Goal: Information Seeking & Learning: Learn about a topic

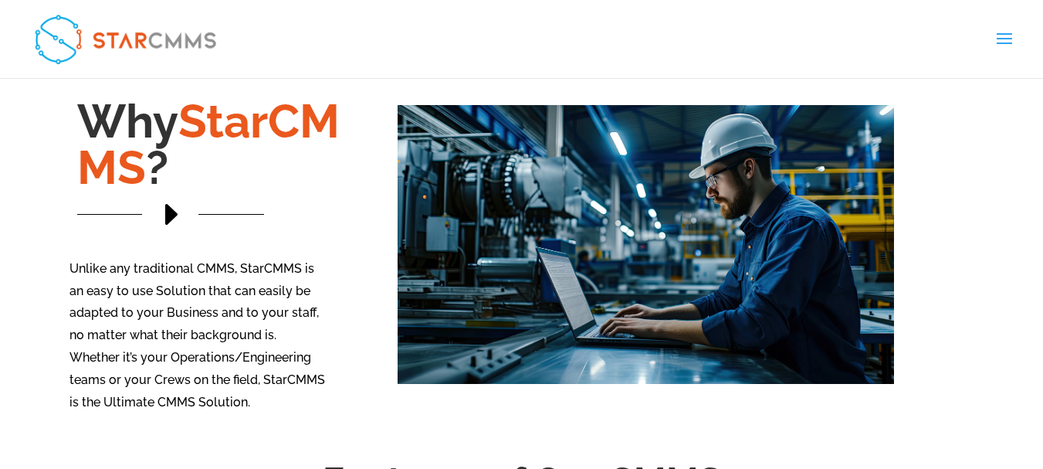
scroll to position [1390, 0]
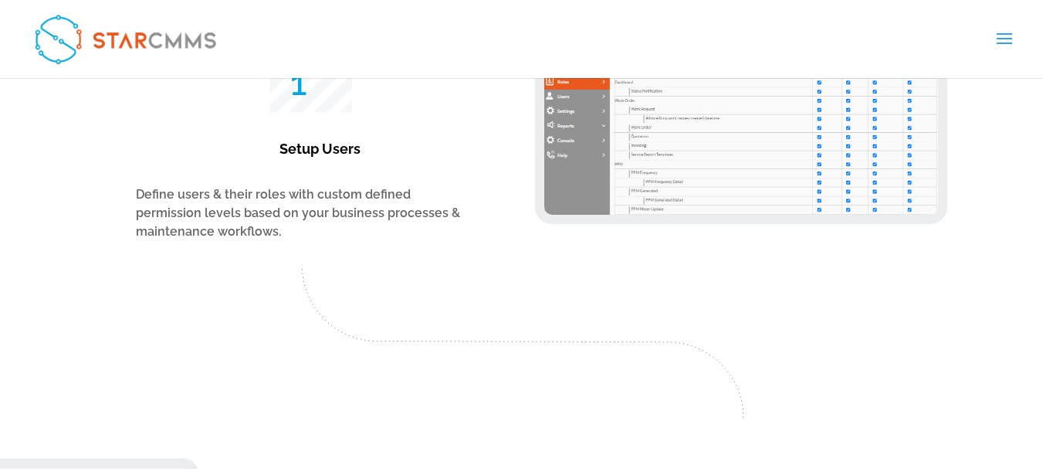
scroll to position [2624, 0]
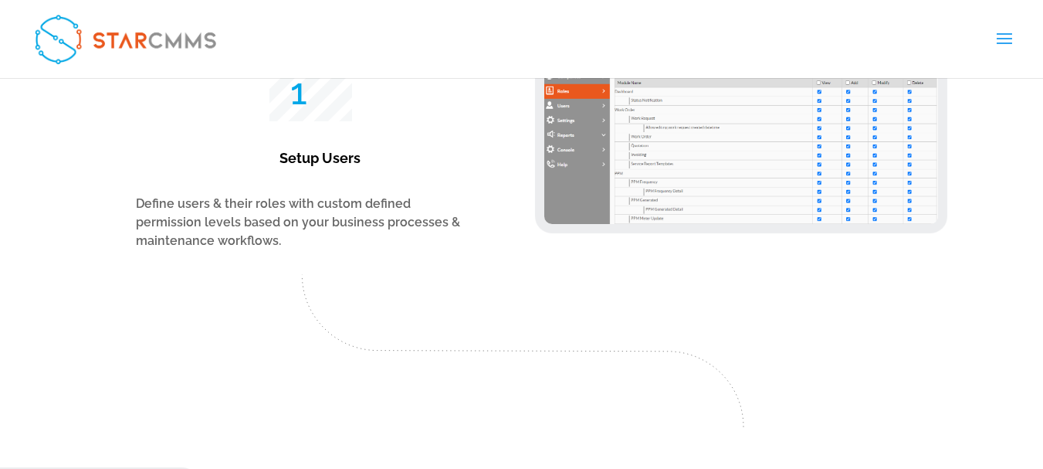
click at [0, 0] on link "Features" at bounding box center [0, 0] width 0 height 0
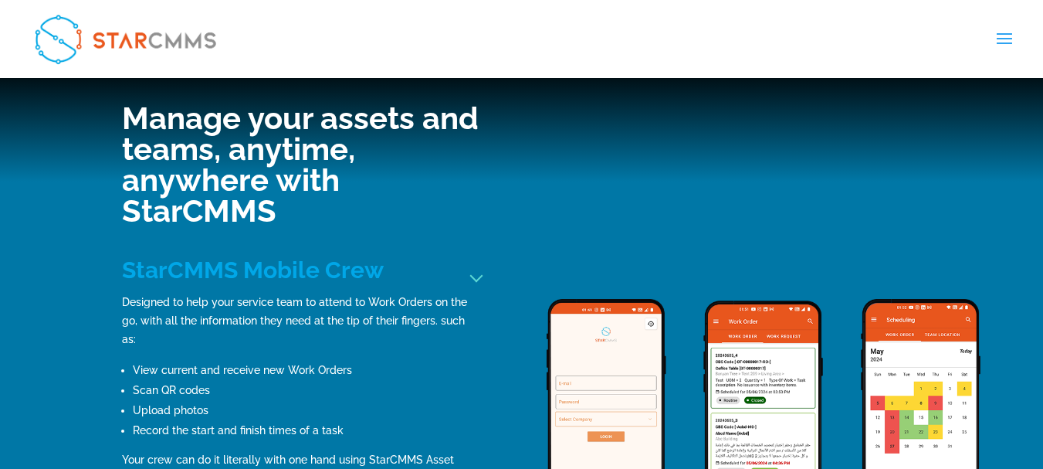
scroll to position [1698, 0]
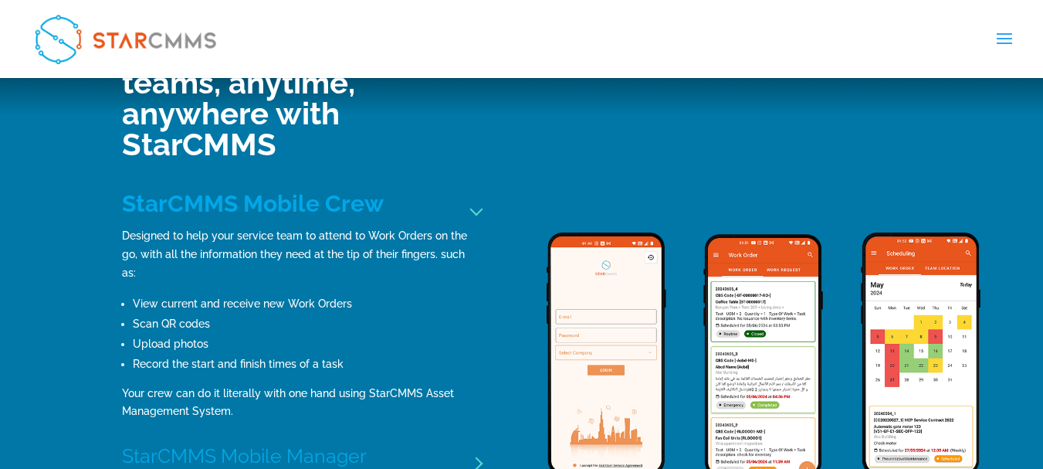
click at [0, 0] on link "Company" at bounding box center [0, 0] width 0 height 0
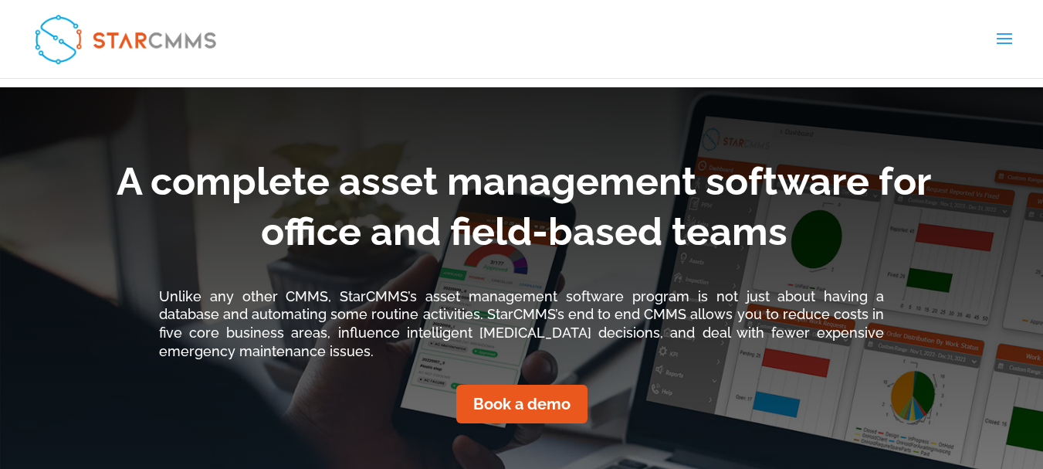
click at [0, 0] on link "About StarCMMS" at bounding box center [0, 0] width 0 height 0
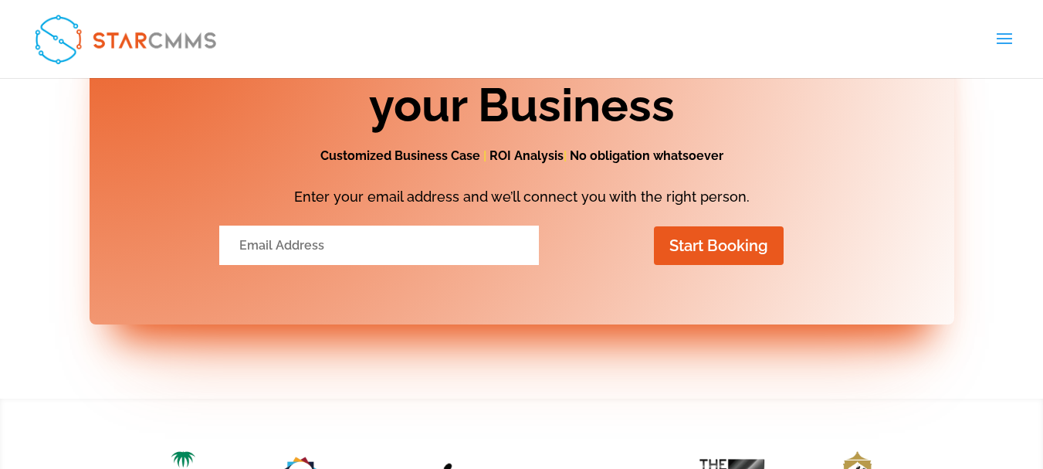
scroll to position [2130, 0]
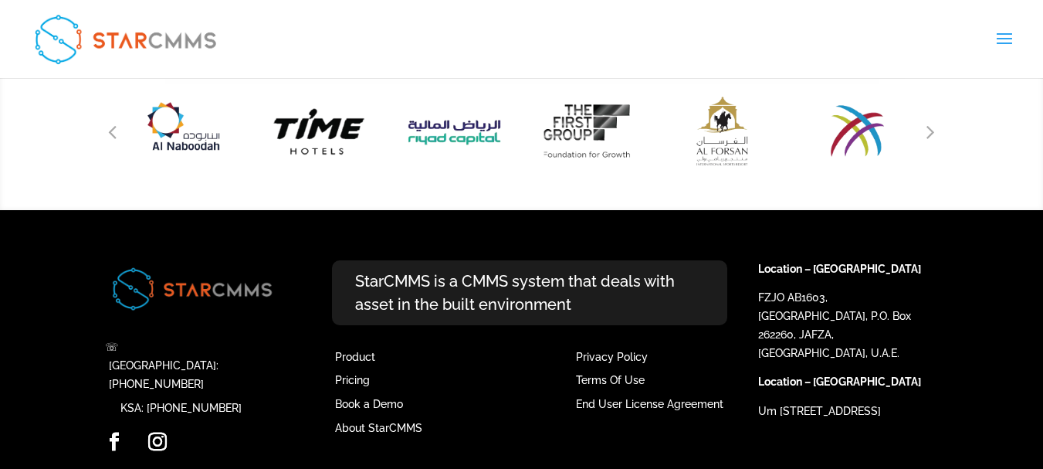
click at [0, 0] on link "Asset Consulting" at bounding box center [0, 0] width 0 height 0
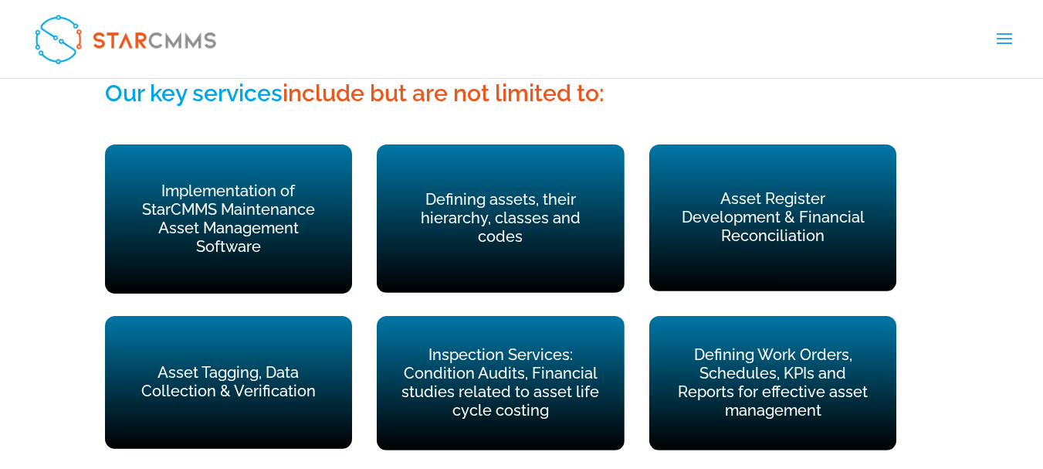
scroll to position [1081, 0]
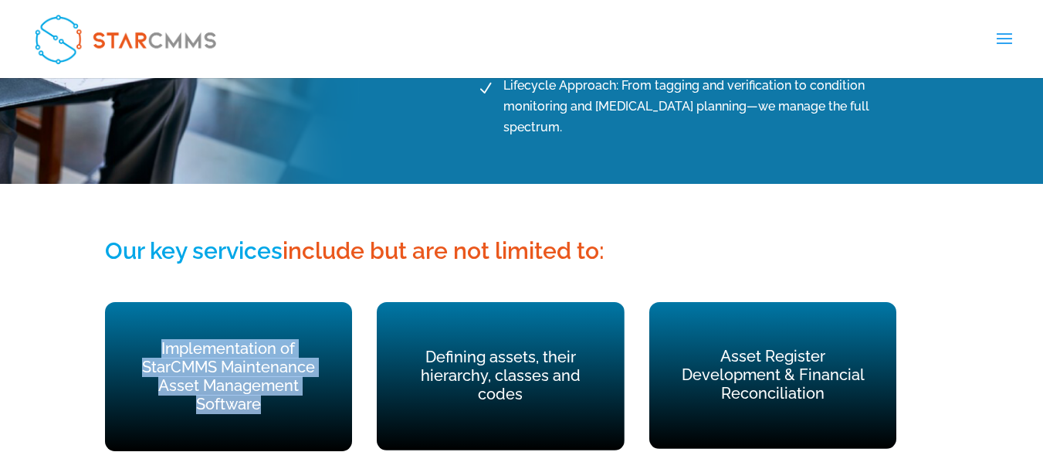
drag, startPoint x: 130, startPoint y: 301, endPoint x: 322, endPoint y: 354, distance: 199.5
click at [322, 354] on p "Implementation of StarCMMS Maintenance Asset Management Software" at bounding box center [229, 376] width 204 height 73
copy p "Implementation of StarCMMS Maintenance Asset Management Software"
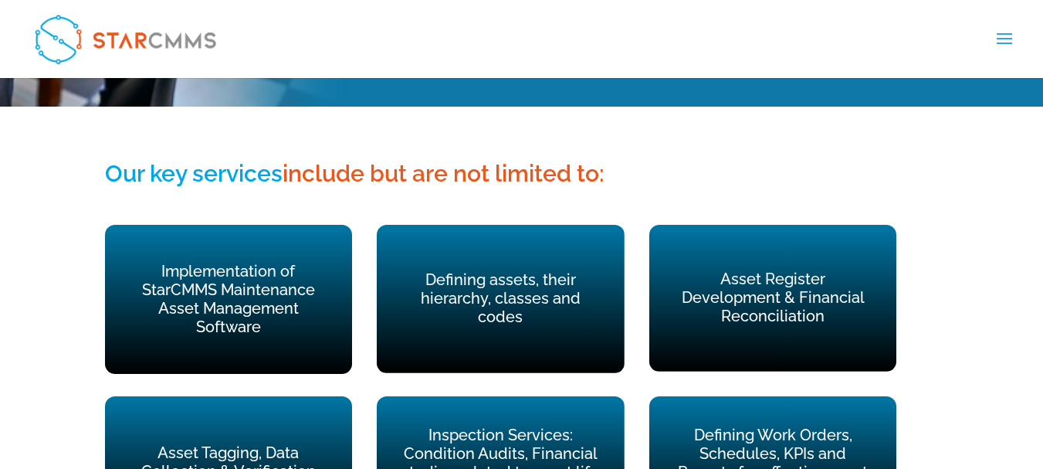
click at [432, 271] on p "Defining assets, their hierarchy, classes and codes" at bounding box center [500, 298] width 204 height 55
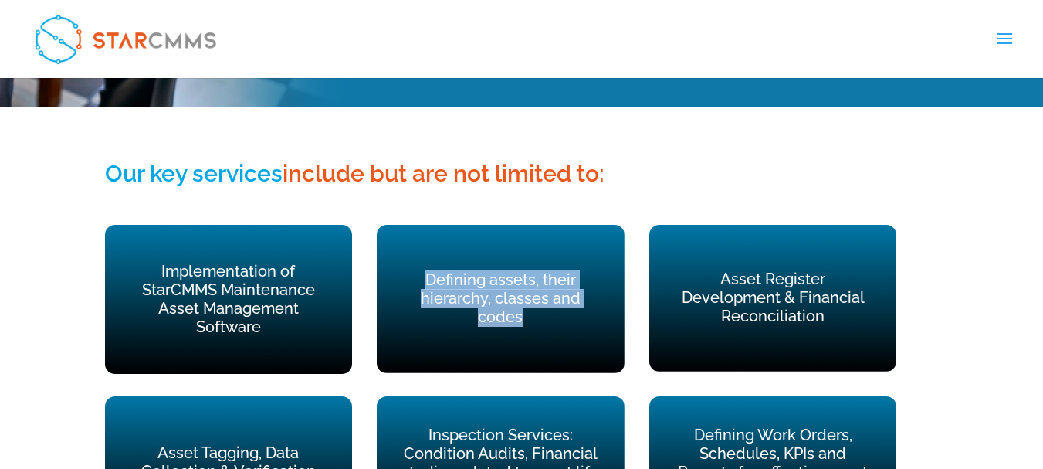
drag, startPoint x: 448, startPoint y: 237, endPoint x: 664, endPoint y: 262, distance: 217.6
click at [664, 262] on div "Implementation of StarCMMS Maintenance Asset Management Software Defining asset…" at bounding box center [522, 299] width 834 height 191
copy p "Defining assets, their hierarchy, classes and codes"
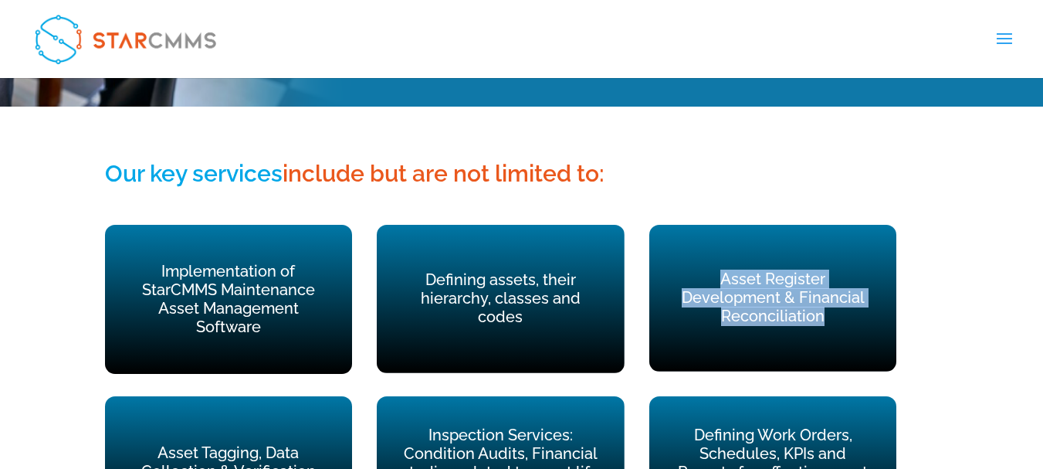
drag, startPoint x: 705, startPoint y: 238, endPoint x: 942, endPoint y: 253, distance: 237.5
click at [942, 253] on div "Our key services include but are not limited to: Implementation of StarCMMS Mai…" at bounding box center [521, 345] width 1043 height 416
copy p "Asset Register Development & Financial Reconciliation"
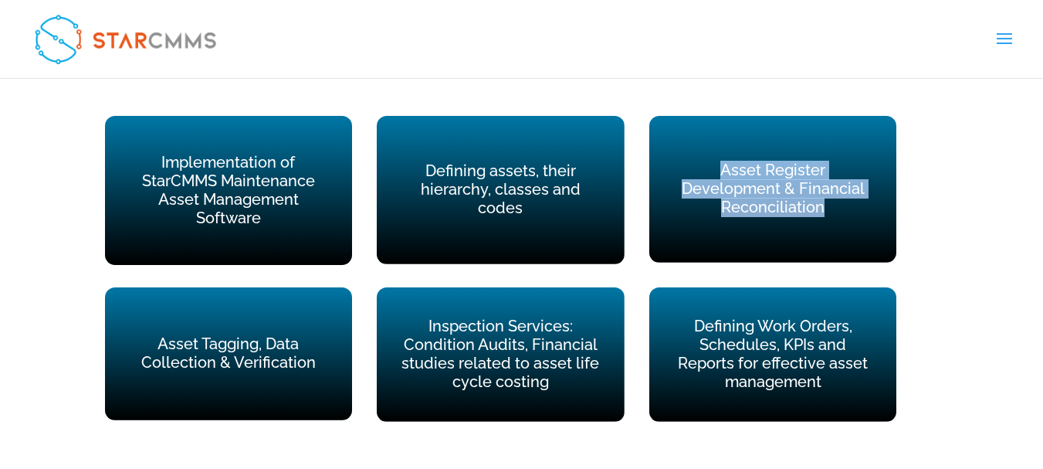
scroll to position [1312, 0]
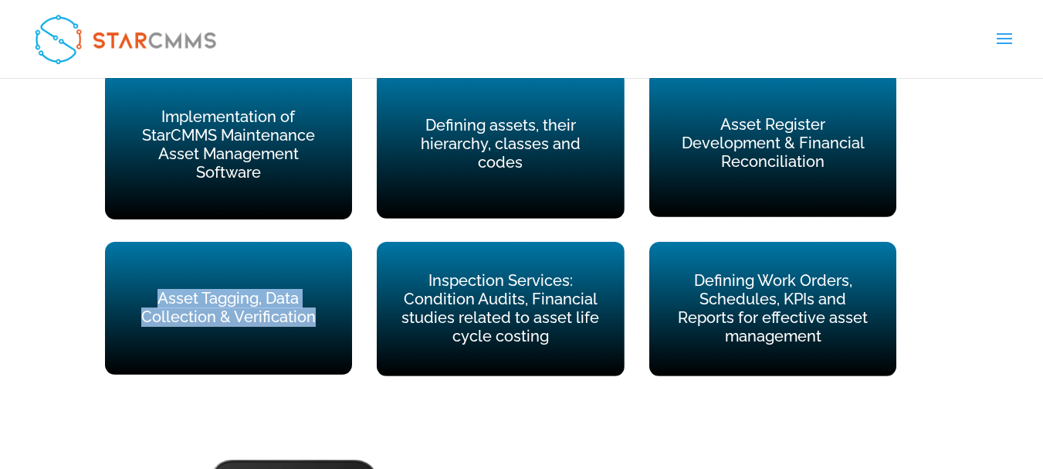
drag, startPoint x: 161, startPoint y: 235, endPoint x: 326, endPoint y: 252, distance: 166.1
click at [326, 290] on p "Asset Tagging, Data Collection & Verification" at bounding box center [229, 308] width 204 height 37
copy p "Asset Tagging, Data Collection & Verification"
click at [258, 290] on p "Asset Tagging, Data Collection & Verification" at bounding box center [229, 308] width 204 height 37
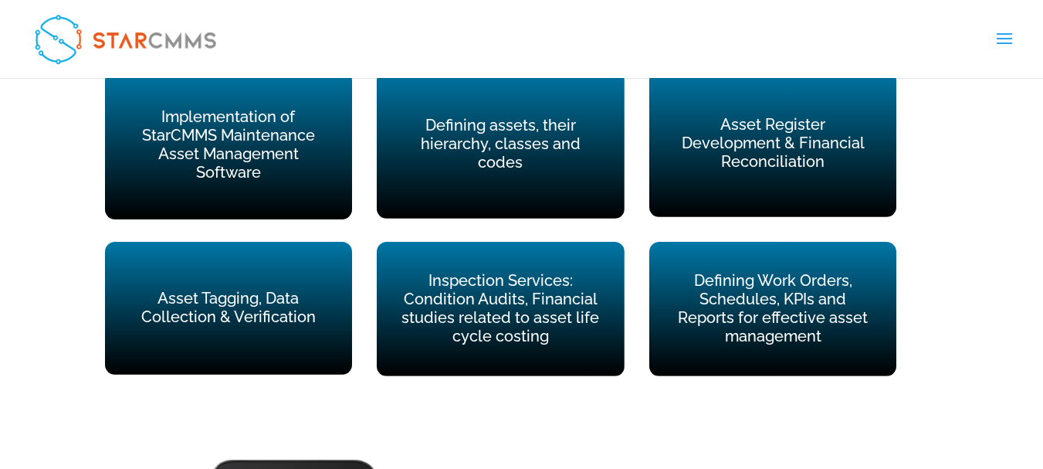
click at [273, 276] on div "Asset Tagging, Data Collection & Verification" at bounding box center [228, 308] width 247 height 133
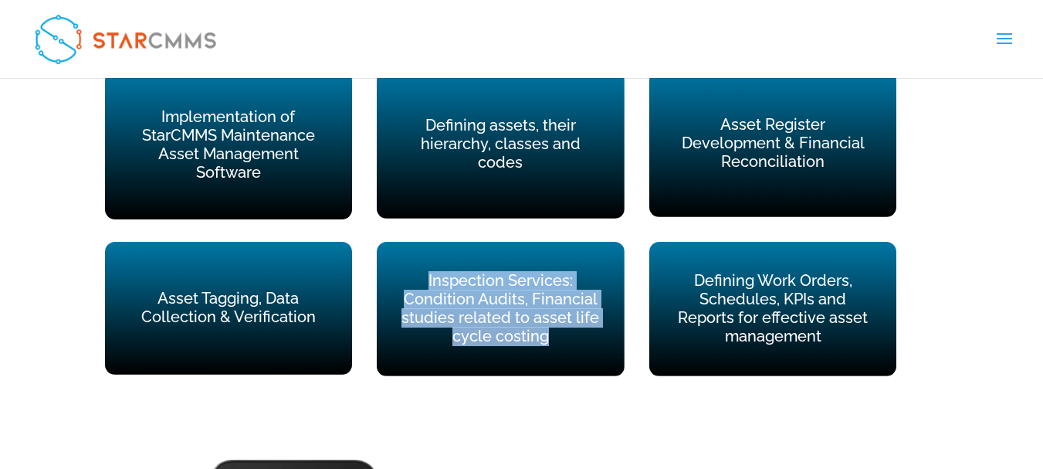
drag, startPoint x: 409, startPoint y: 218, endPoint x: 579, endPoint y: 279, distance: 180.5
click at [579, 279] on div "Inspection Services: Condition Audits, Financial studies related to asset life …" at bounding box center [500, 309] width 247 height 134
copy p "Inspection Services: Condition Audits, Financial studies related to asset life …"
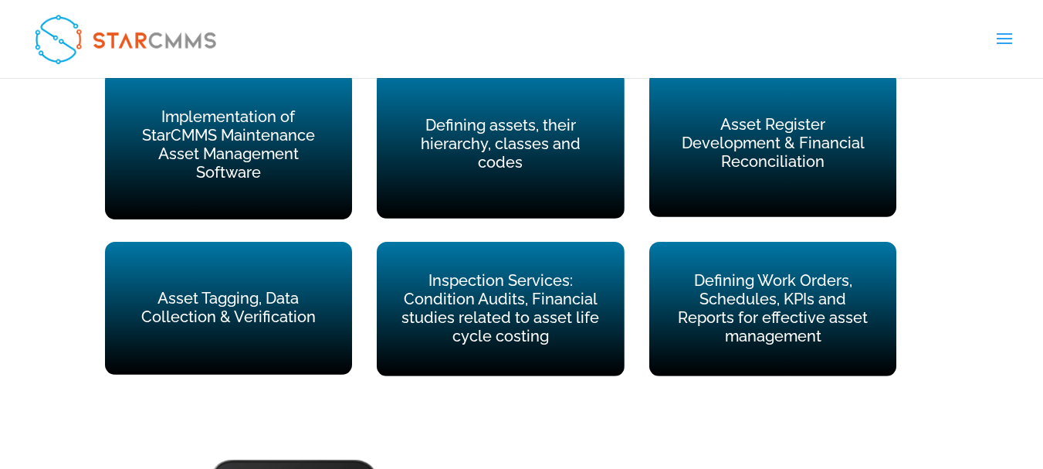
click at [234, 290] on p "Asset Tagging, Data Collection & Verification" at bounding box center [229, 308] width 204 height 37
drag, startPoint x: 169, startPoint y: 238, endPoint x: 264, endPoint y: 243, distance: 95.1
click at [264, 290] on p "Asset Tagging, Data Collection & Verification" at bounding box center [229, 308] width 204 height 37
copy p "Asset Tagging"
drag, startPoint x: 414, startPoint y: 221, endPoint x: 553, endPoint y: 222, distance: 139.0
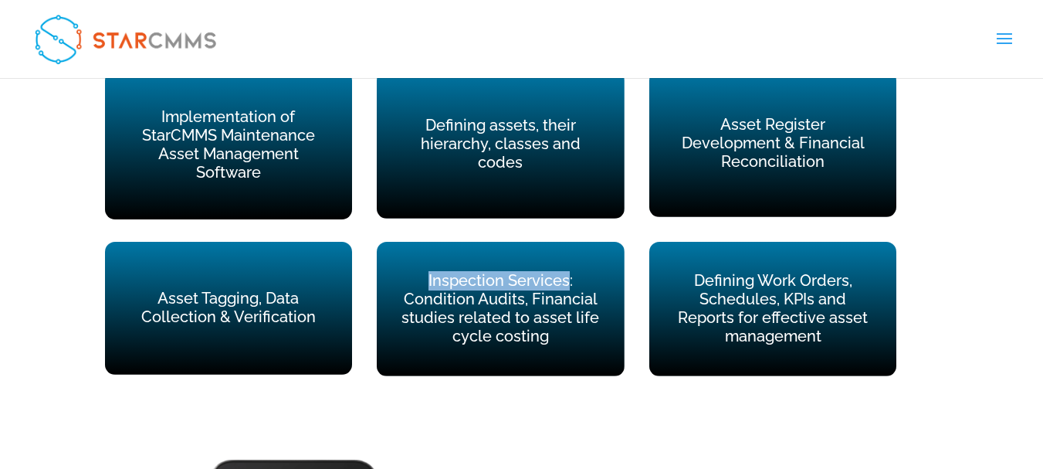
click at [553, 272] on p "Inspection Services: Condition Audits, Financial studies related to asset life …" at bounding box center [500, 308] width 204 height 73
copy p "Inspection Services"
click at [765, 272] on p "Defining Work Orders, Schedules, KPIs and Reports for effective asset management" at bounding box center [773, 308] width 204 height 73
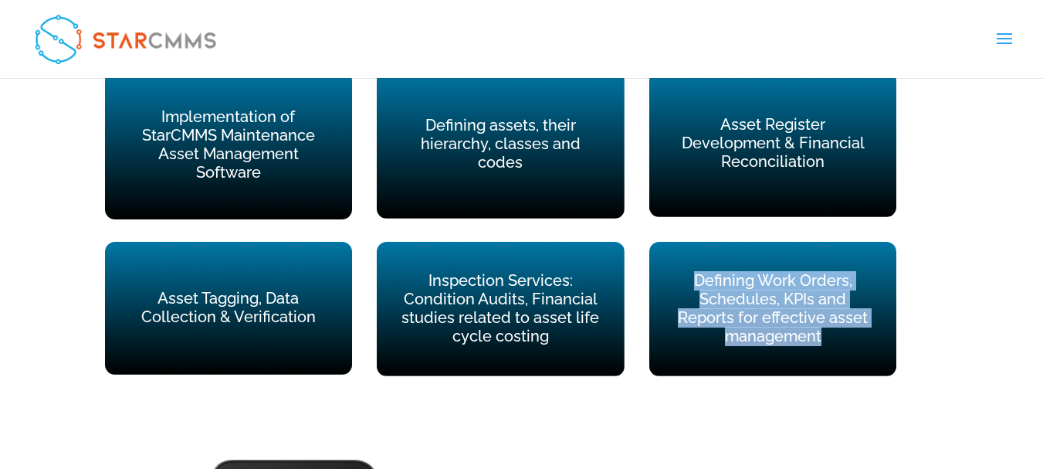
drag, startPoint x: 733, startPoint y: 220, endPoint x: 889, endPoint y: 280, distance: 167.9
click at [875, 280] on p "Defining Work Orders, Schedules, KPIs and Reports for effective asset management" at bounding box center [773, 308] width 204 height 73
copy p "Defining Work Orders, Schedules, KPIs and Reports for effective asset management"
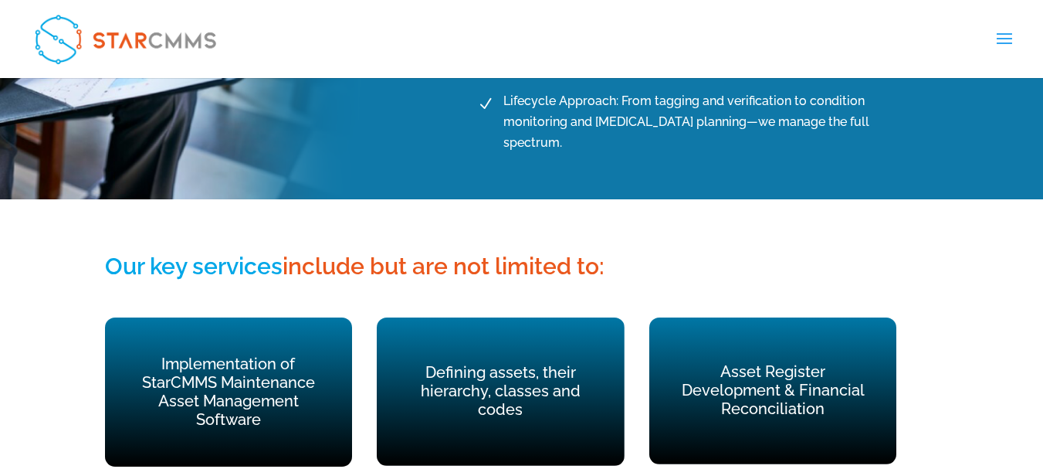
scroll to position [1081, 0]
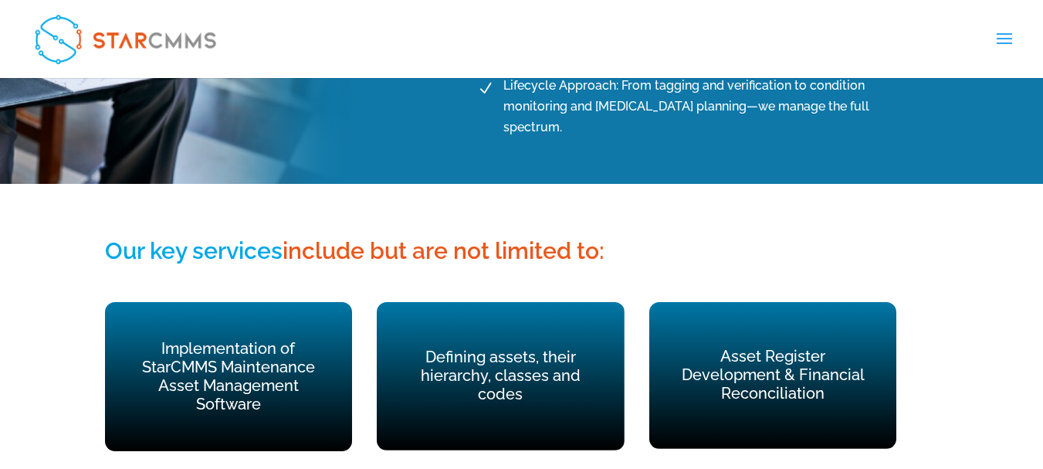
drag, startPoint x: 107, startPoint y: 215, endPoint x: 627, endPoint y: 215, distance: 520.3
click at [627, 237] on h3 "Our key services include but are not limited to:" at bounding box center [522, 255] width 834 height 36
copy h3 "Our key services include but are not limited to:"
click at [299, 237] on span "include but are not limited to:" at bounding box center [444, 250] width 322 height 27
click at [297, 237] on span "include but are not limited to:" at bounding box center [444, 250] width 322 height 27
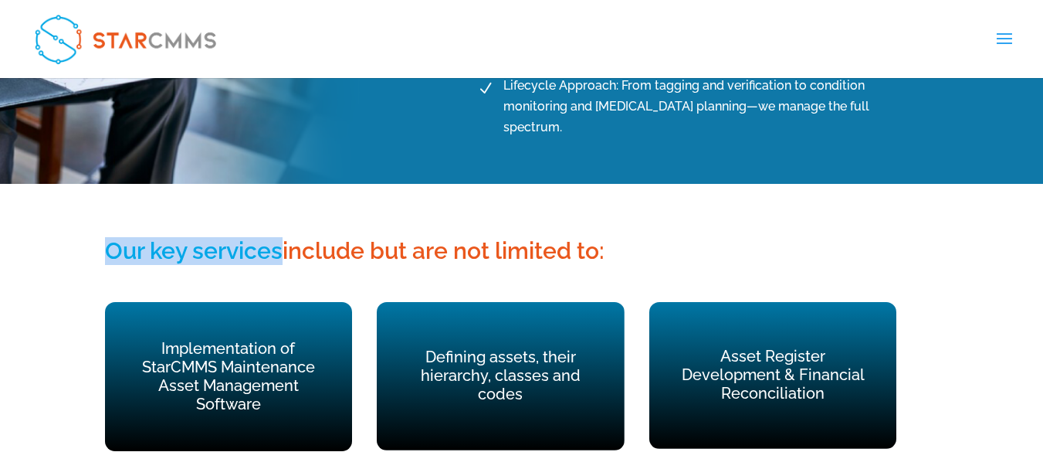
drag, startPoint x: 108, startPoint y: 212, endPoint x: 286, endPoint y: 209, distance: 177.6
click at [286, 237] on h3 "Our key services include but are not limited to:" at bounding box center [522, 255] width 834 height 36
copy span "Our key services"
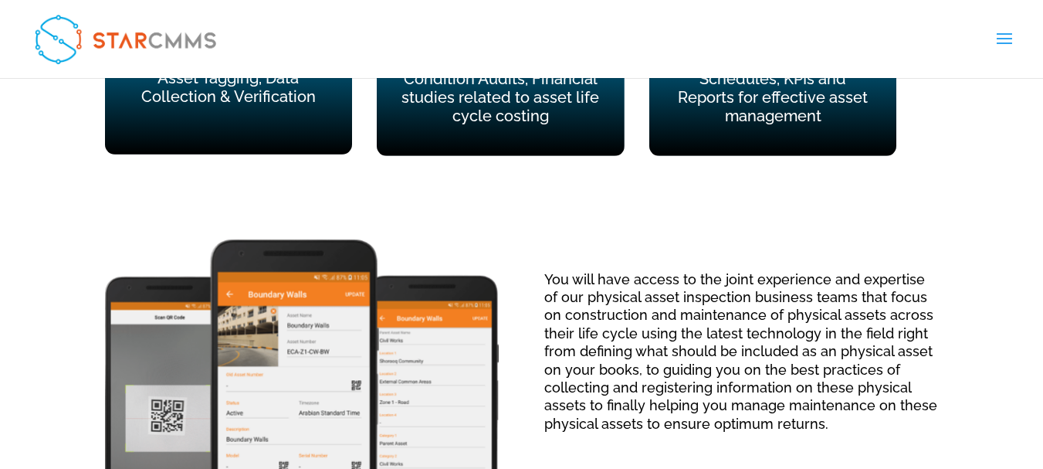
scroll to position [1390, 0]
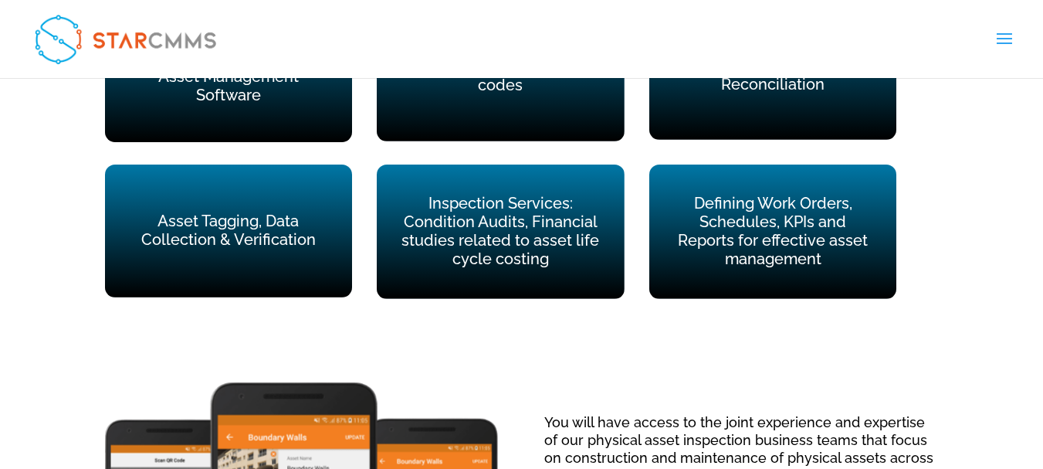
click at [0, 0] on link "Asset Consulting" at bounding box center [0, 0] width 0 height 0
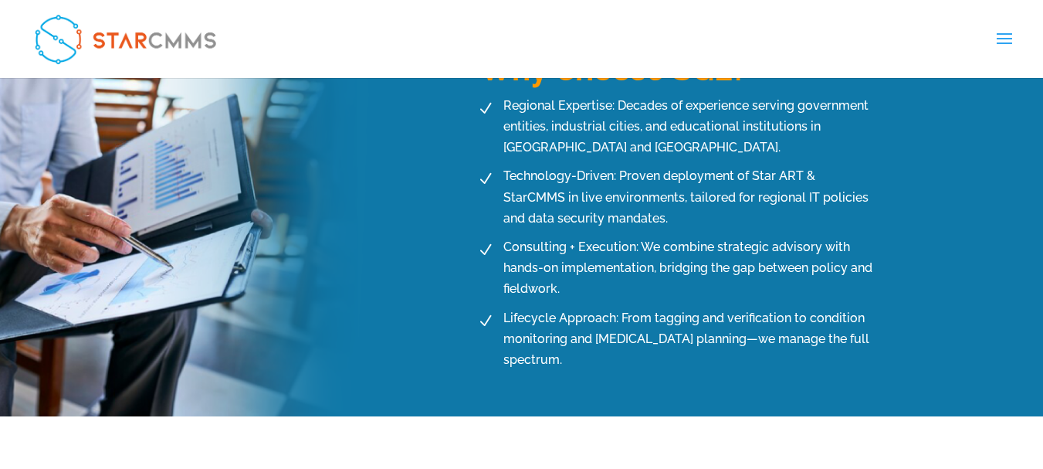
scroll to position [774, 0]
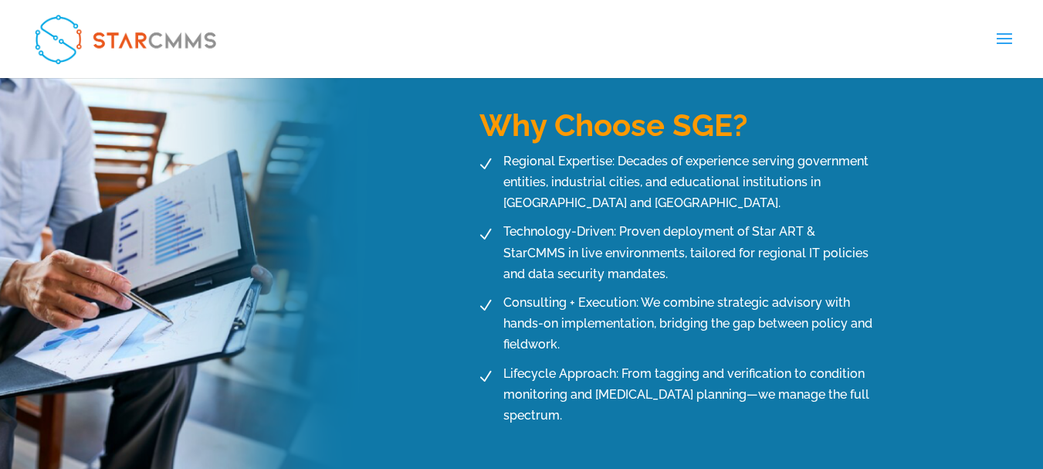
scroll to position [772, 0]
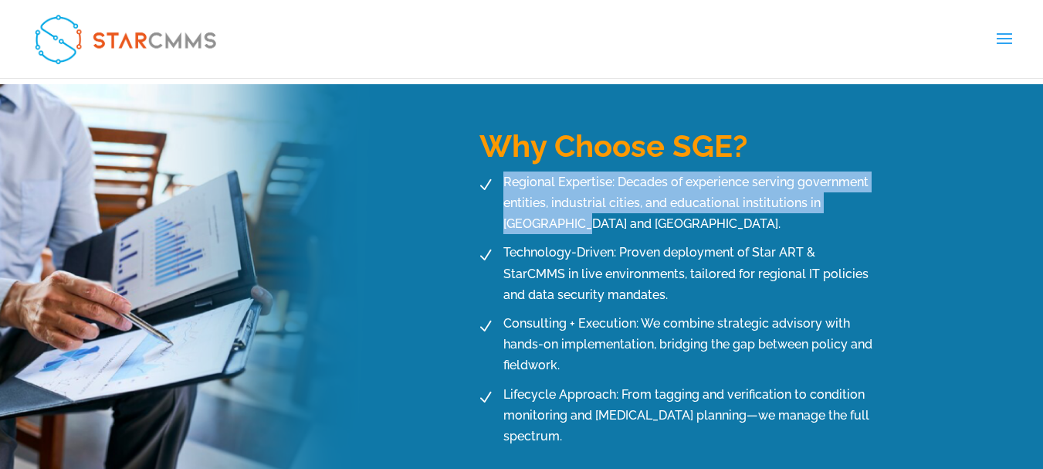
drag, startPoint x: 505, startPoint y: 162, endPoint x: 533, endPoint y: 198, distance: 46.2
click at [533, 198] on span "Regional Expertise: Decades of experience serving government entities, industri…" at bounding box center [688, 202] width 378 height 63
copy span "Regional Expertise: Decades of experience serving government entities, industri…"
click at [498, 208] on li "N Regional Expertise: Decades of experience serving government entities, indust…" at bounding box center [674, 202] width 405 height 63
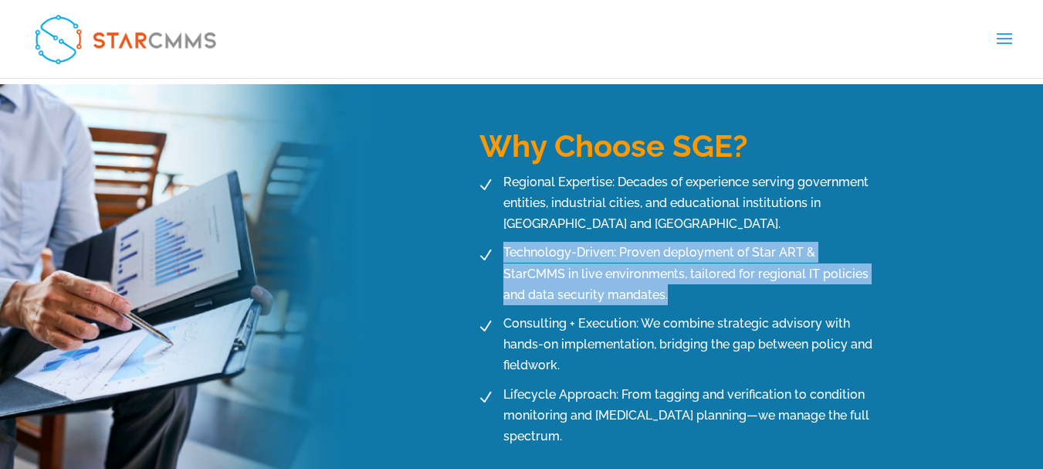
drag, startPoint x: 506, startPoint y: 232, endPoint x: 638, endPoint y: 276, distance: 139.6
click at [638, 276] on span "Technology-Driven: Proven deployment of Star ART & StarCMMS in live environment…" at bounding box center [688, 273] width 378 height 63
copy span "Technology-Driven: Proven deployment of Star ART & StarCMMS in live environment…"
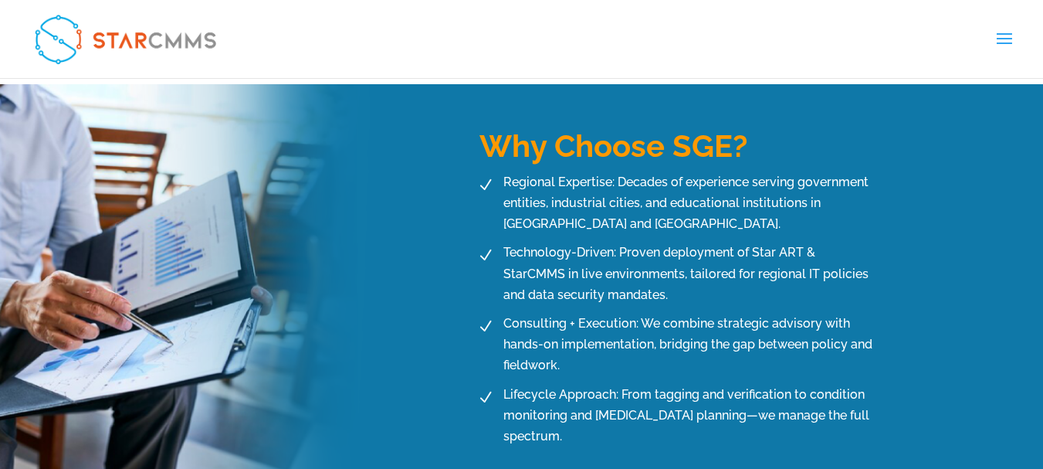
click at [511, 313] on span "Consulting + Execution: We combine strategic advisory with hands-on implementat…" at bounding box center [688, 344] width 378 height 63
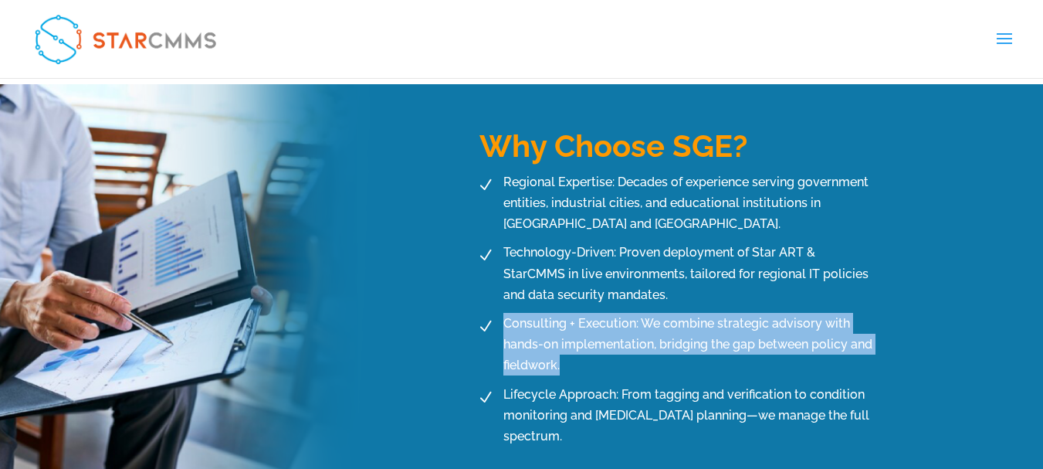
drag, startPoint x: 506, startPoint y: 300, endPoint x: 569, endPoint y: 344, distance: 77.5
click at [569, 344] on span "Consulting + Execution: We combine strategic advisory with hands-on implementat…" at bounding box center [688, 344] width 378 height 63
copy span "Consulting + Execution: We combine strategic advisory with hands-on implementat…"
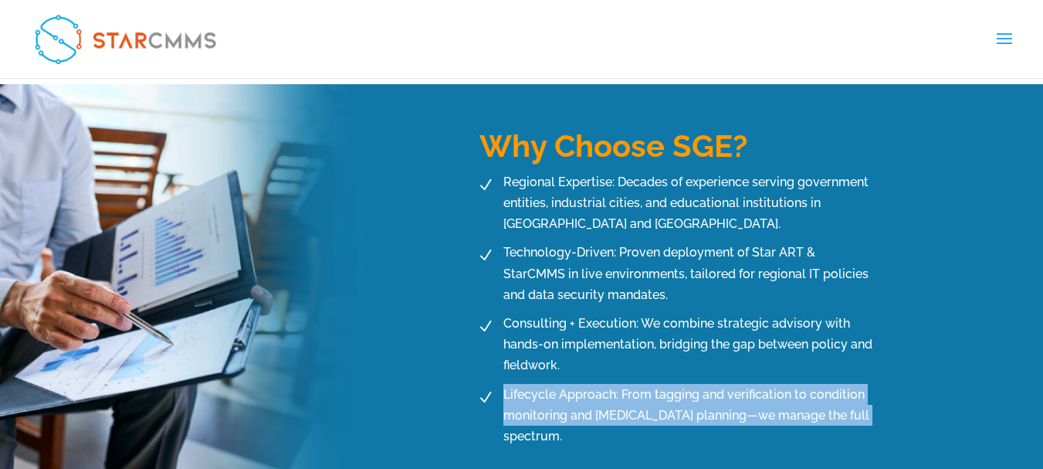
drag, startPoint x: 501, startPoint y: 374, endPoint x: 875, endPoint y: 408, distance: 375.2
click at [875, 408] on div "N Regional Expertise: Decades of experience serving government entities, indust…" at bounding box center [705, 324] width 466 height 306
copy span "Lifecycle Approach: From tagging and verification to condition monitoring and […"
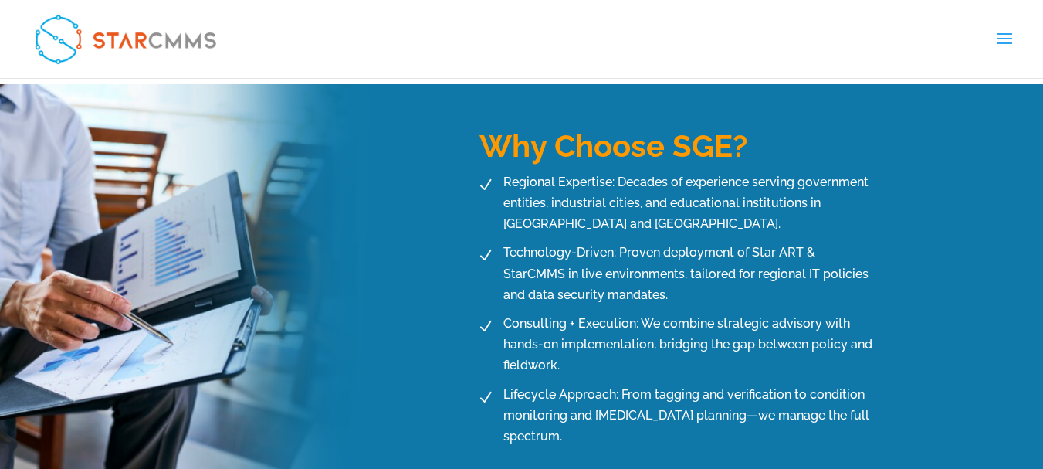
click at [446, 255] on div "Why Choose SGE? N Regional Expertise: Decades of experience serving government …" at bounding box center [522, 288] width 834 height 408
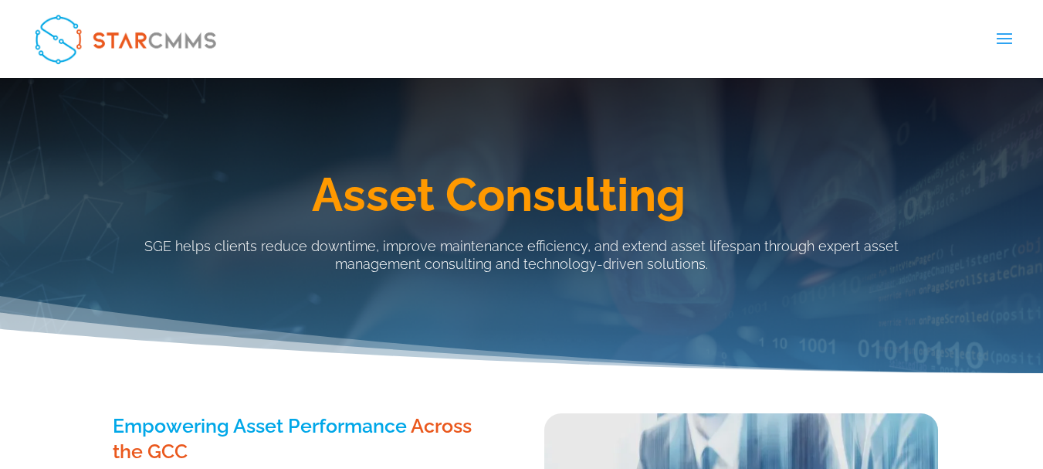
scroll to position [0, 0]
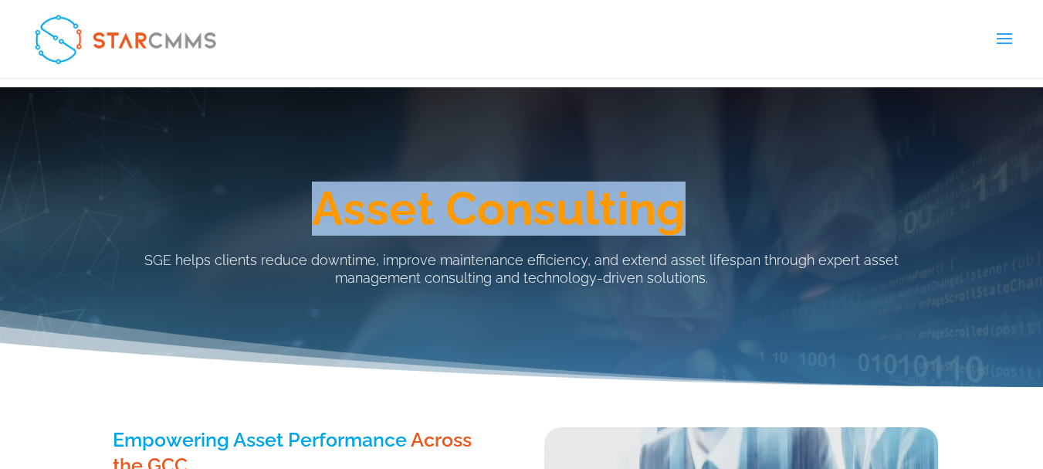
drag, startPoint x: 316, startPoint y: 207, endPoint x: 889, endPoint y: 193, distance: 573.8
click at [889, 193] on h1 "Asset Consulting" at bounding box center [499, 212] width 880 height 54
copy h1 "Asset Consulting"
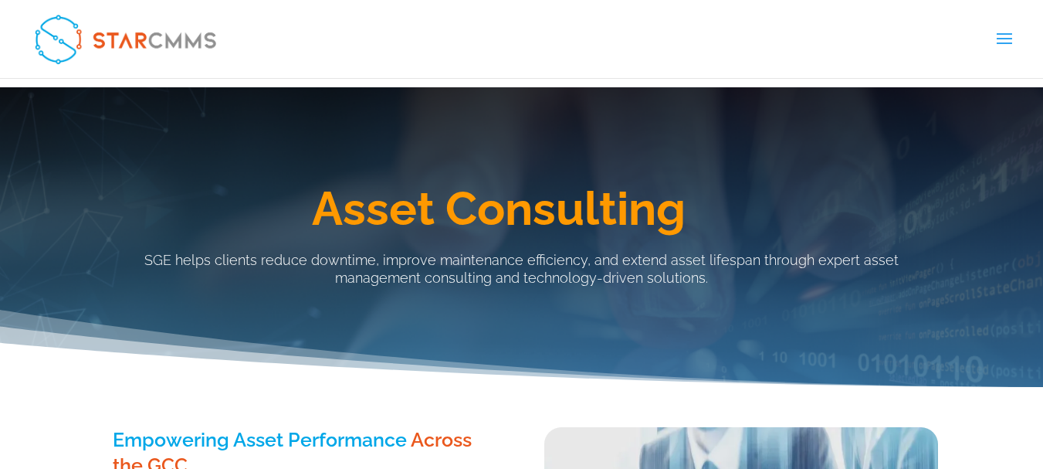
click at [432, 241] on div "Asset Consulting SGE helps clients reduce downtime, improve maintenance efficie…" at bounding box center [522, 223] width 834 height 152
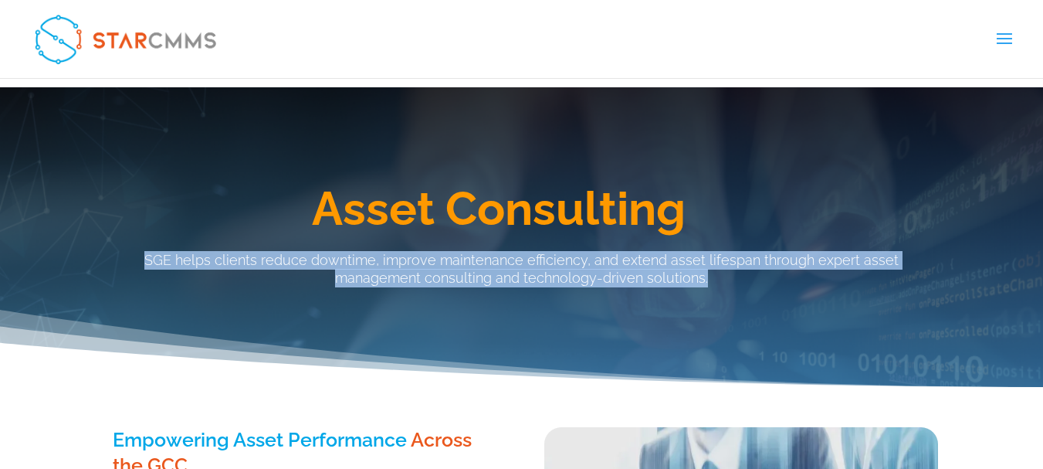
drag, startPoint x: 112, startPoint y: 261, endPoint x: 684, endPoint y: 286, distance: 572.6
click at [684, 286] on p "SGE helps clients reduce downtime, improve maintenance efficiency, and extend a…" at bounding box center [522, 269] width 834 height 37
copy p "SGE helps clients reduce downtime, improve maintenance efficiency, and extend a…"
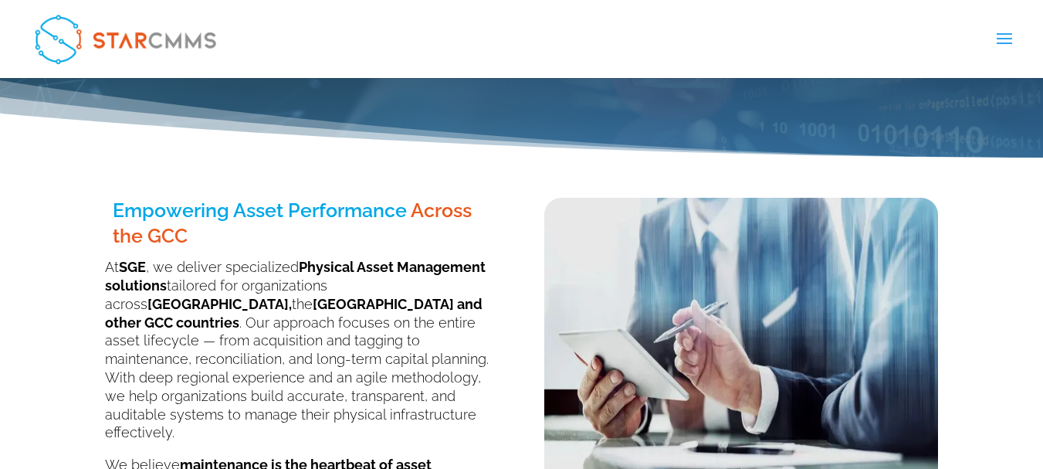
scroll to position [232, 0]
